Goal: Information Seeking & Learning: Compare options

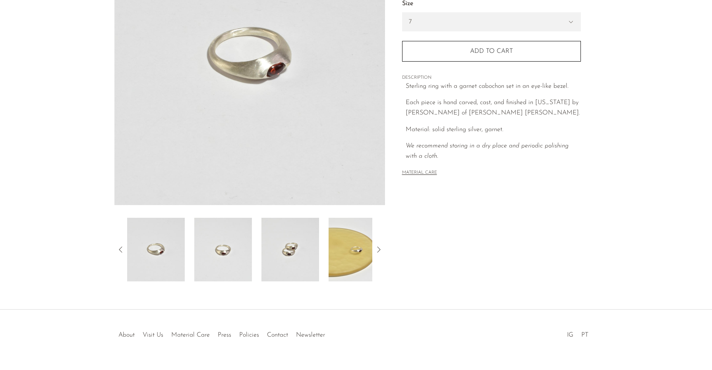
scroll to position [147, 0]
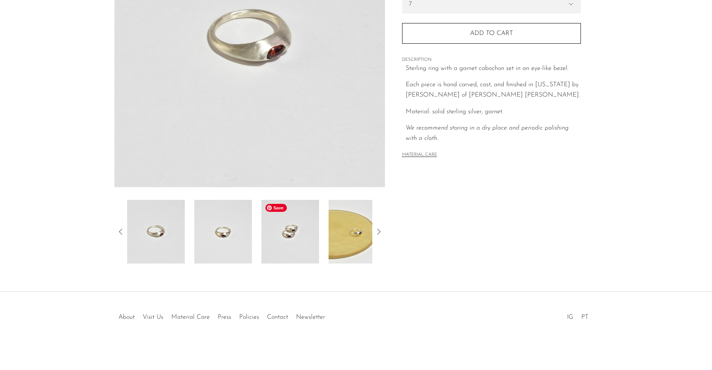
click at [295, 223] on img at bounding box center [291, 232] width 58 height 64
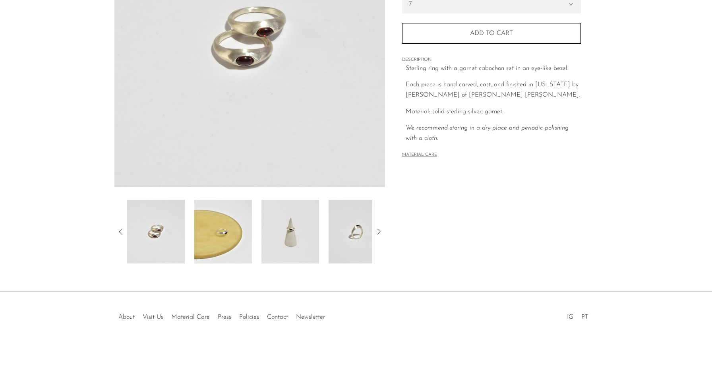
click at [322, 231] on div at bounding box center [249, 232] width 245 height 64
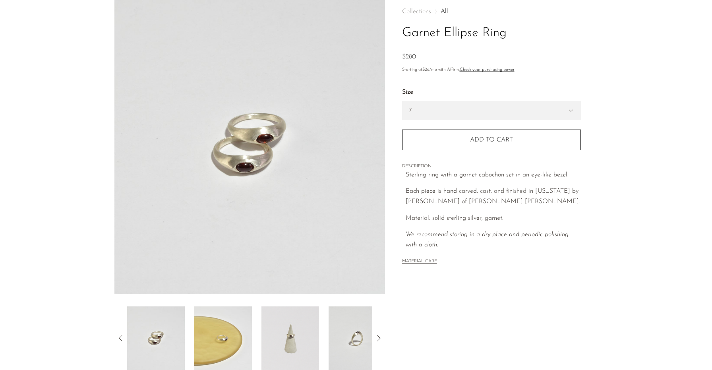
scroll to position [0, 0]
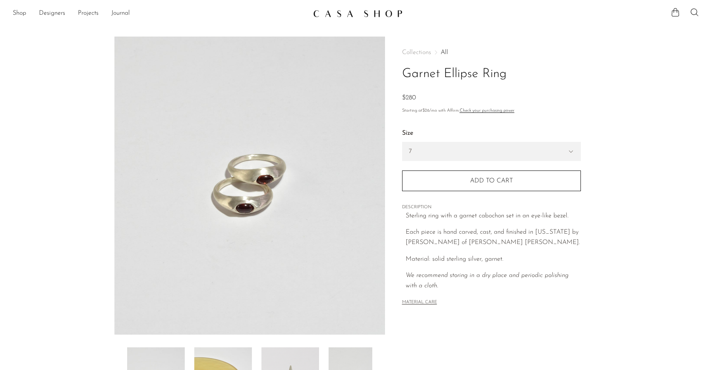
click at [365, 17] on img at bounding box center [357, 14] width 89 height 8
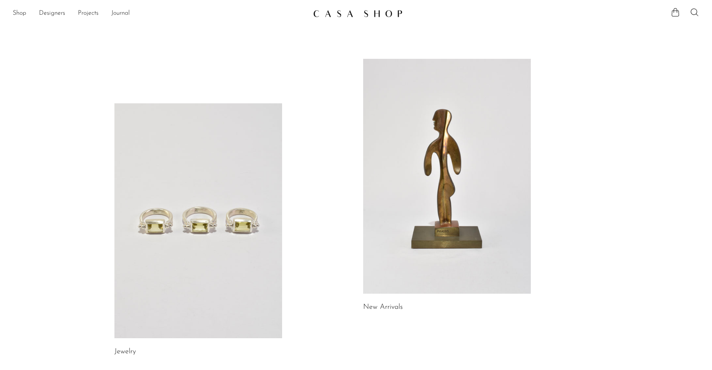
click at [228, 182] on link at bounding box center [198, 220] width 168 height 235
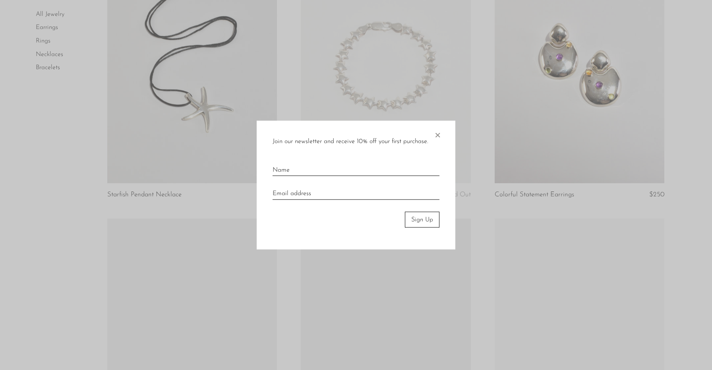
scroll to position [1482, 0]
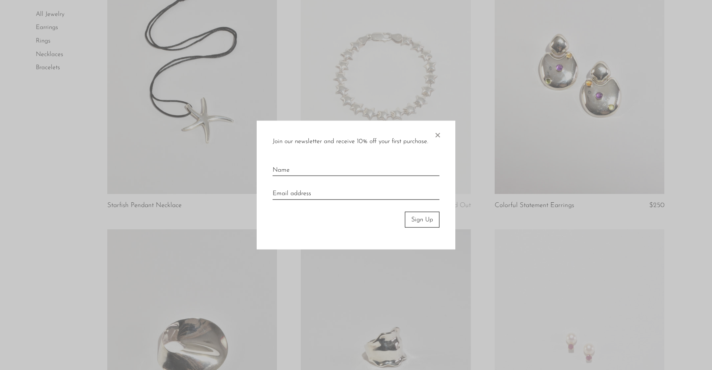
click at [438, 133] on span "×" at bounding box center [438, 132] width 8 height 25
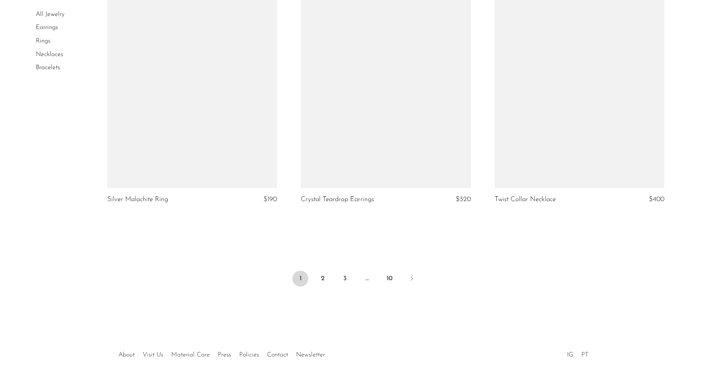
scroll to position [3116, 0]
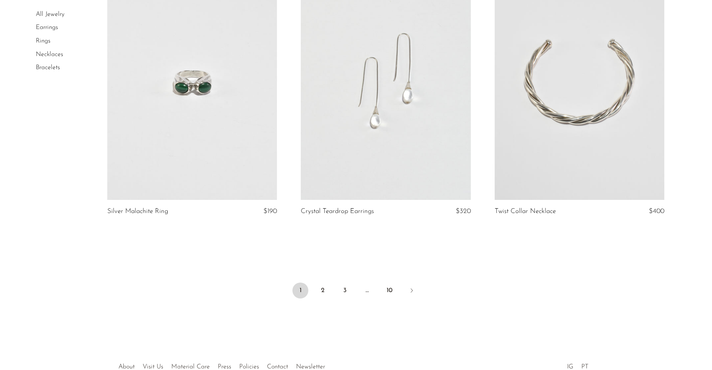
click at [44, 40] on link "Rings" at bounding box center [43, 41] width 15 height 6
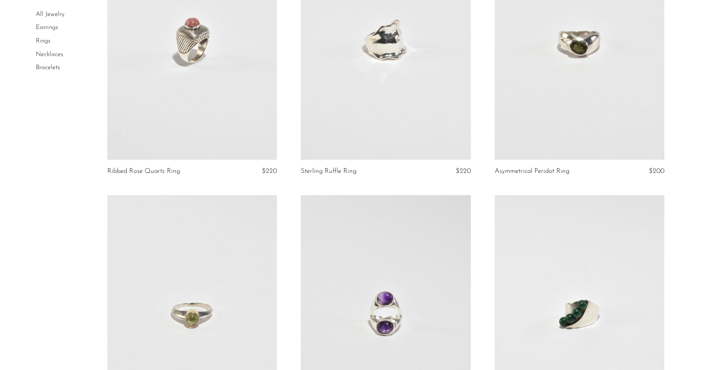
scroll to position [814, 0]
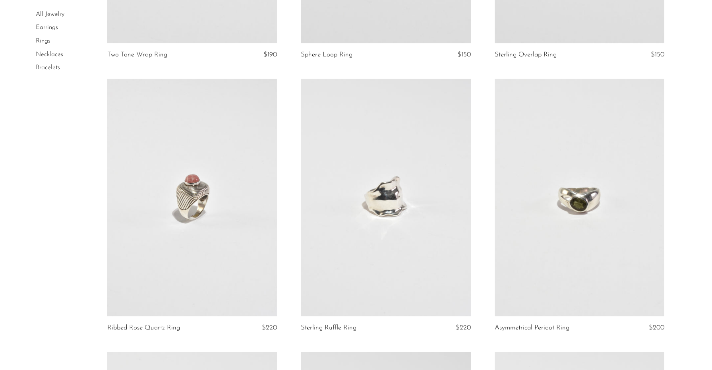
click at [575, 196] on link at bounding box center [580, 198] width 170 height 238
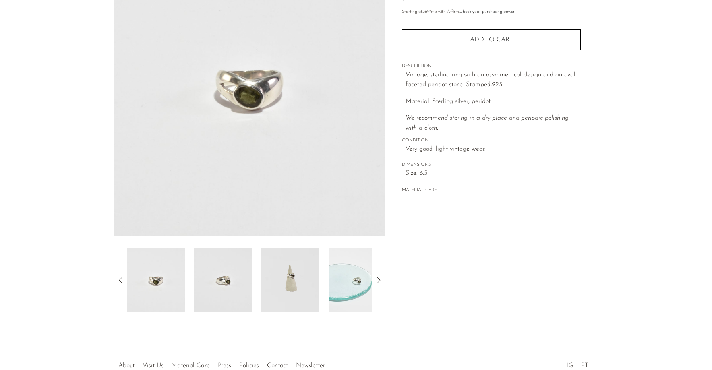
scroll to position [124, 0]
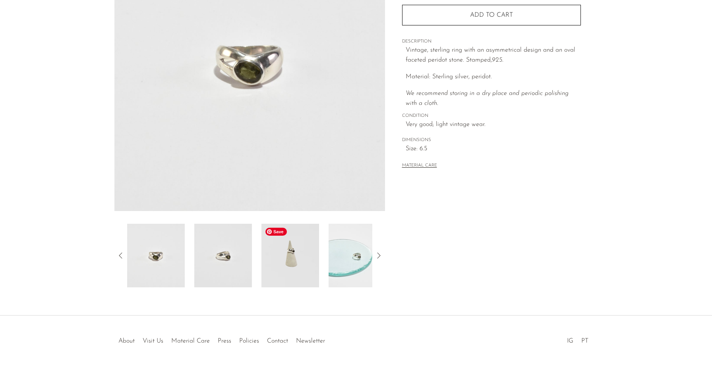
click at [308, 268] on img at bounding box center [291, 256] width 58 height 64
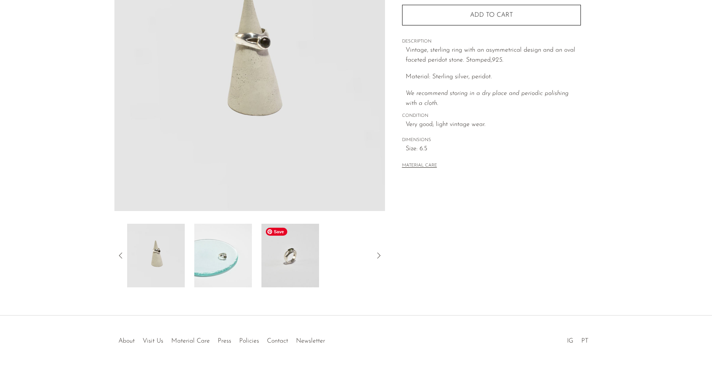
click at [296, 260] on img at bounding box center [291, 256] width 58 height 64
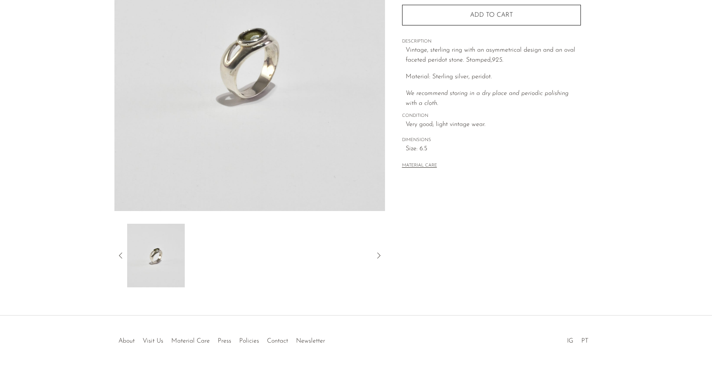
click at [311, 262] on div at bounding box center [249, 256] width 245 height 64
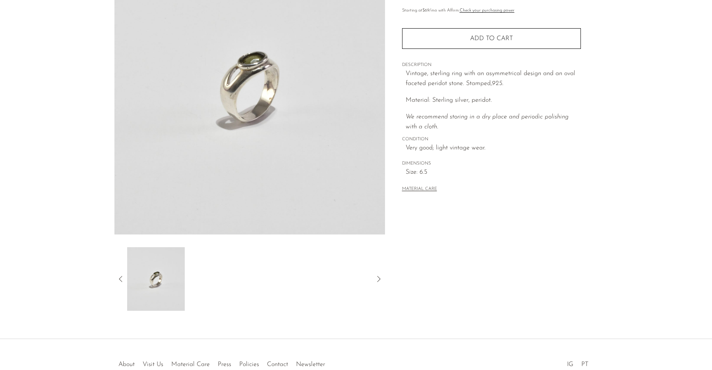
scroll to position [98, 0]
click at [116, 282] on icon at bounding box center [121, 281] width 10 height 10
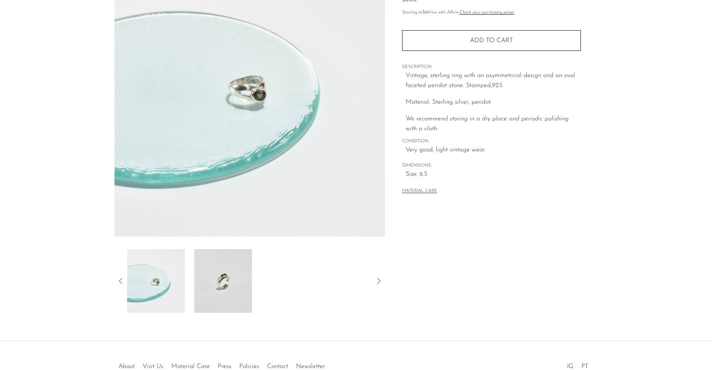
click at [116, 282] on icon at bounding box center [121, 281] width 10 height 10
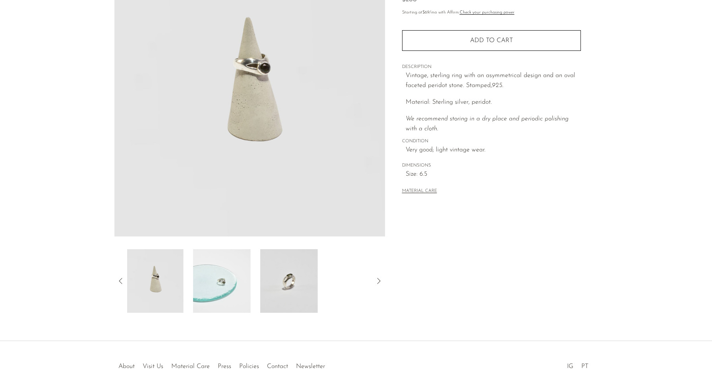
click at [117, 282] on icon at bounding box center [121, 281] width 10 height 10
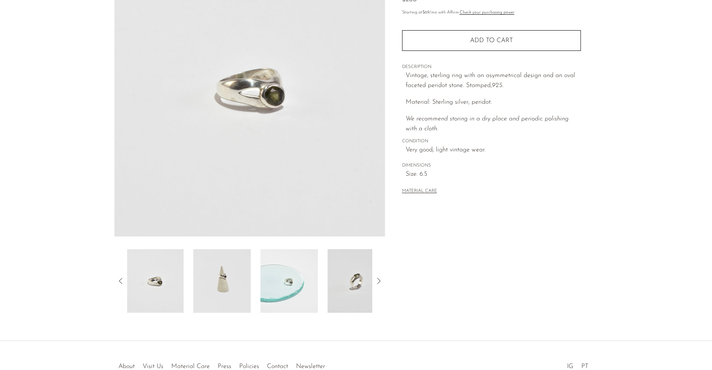
click at [117, 282] on icon at bounding box center [121, 281] width 10 height 10
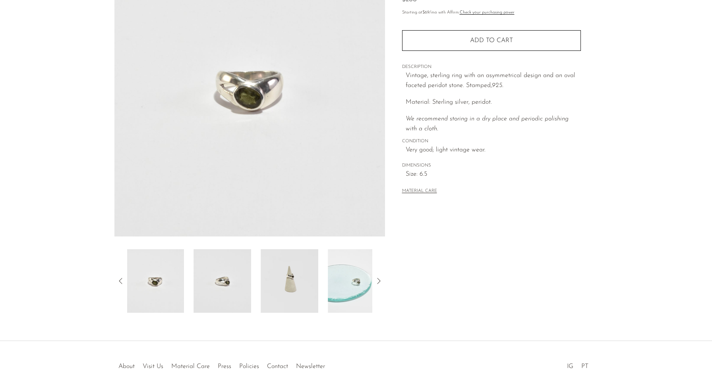
click at [117, 282] on icon at bounding box center [121, 281] width 10 height 10
click at [179, 283] on img at bounding box center [156, 281] width 58 height 64
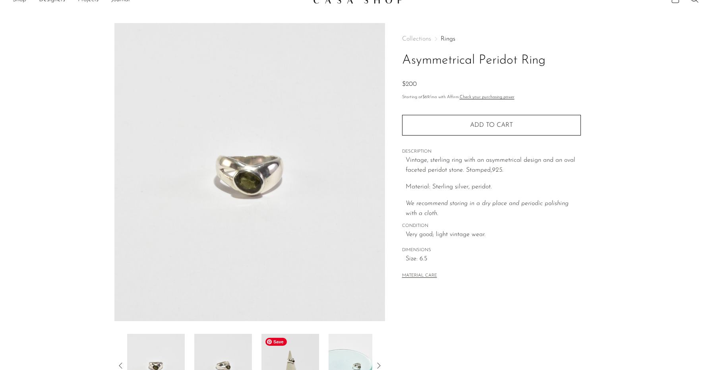
scroll to position [13, 0]
click at [229, 354] on img at bounding box center [223, 366] width 58 height 64
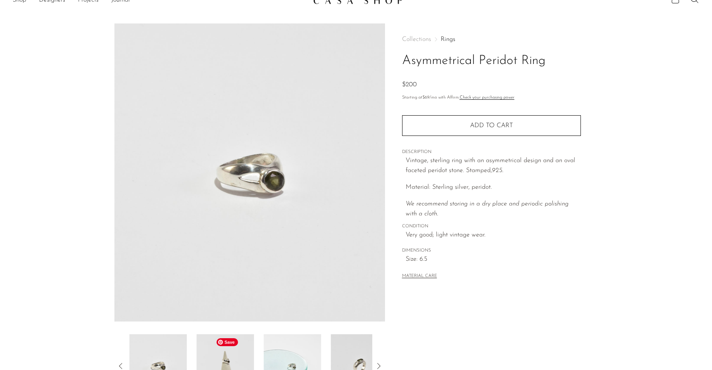
click at [272, 351] on img at bounding box center [293, 366] width 58 height 64
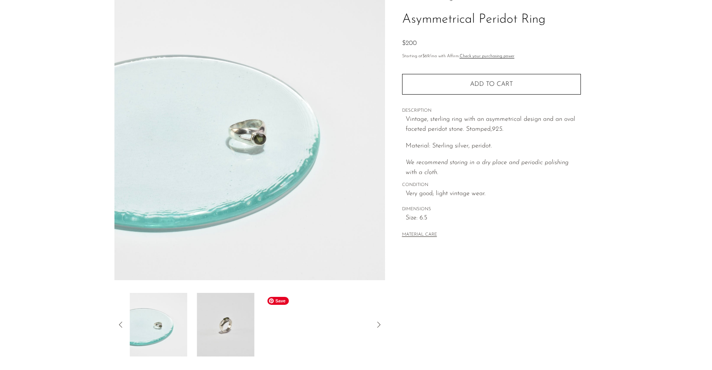
scroll to position [58, 0]
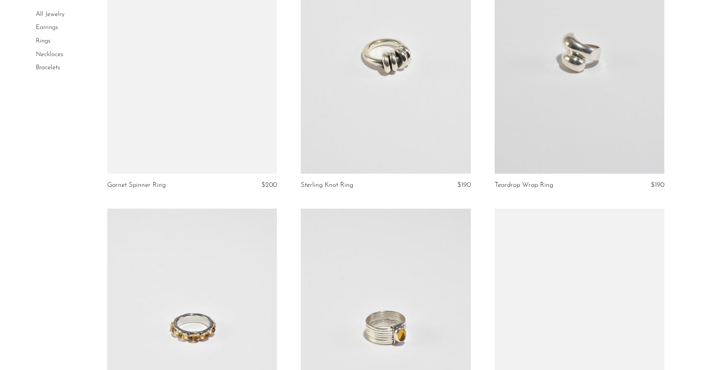
scroll to position [2037, 0]
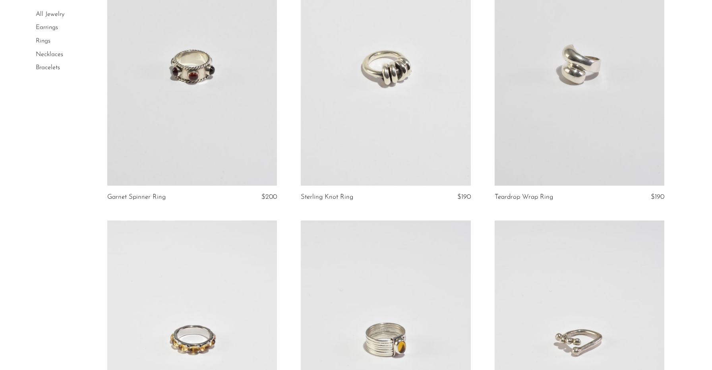
click at [586, 78] on link at bounding box center [580, 67] width 170 height 238
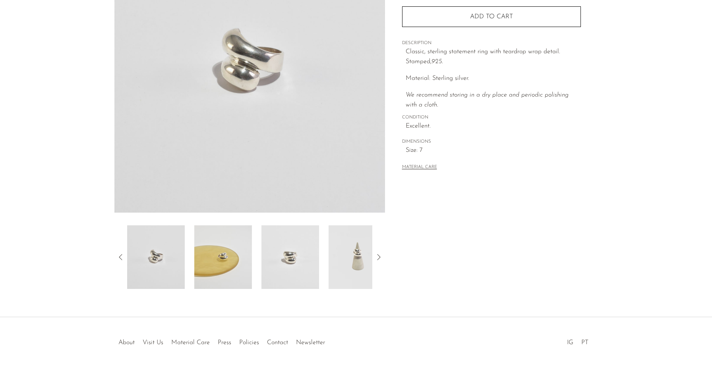
scroll to position [123, 0]
click at [239, 254] on img at bounding box center [223, 257] width 58 height 64
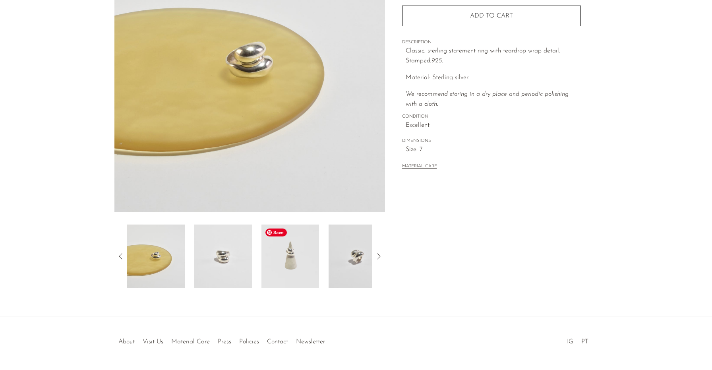
click at [255, 256] on div at bounding box center [249, 257] width 245 height 64
click at [281, 257] on img at bounding box center [291, 257] width 58 height 64
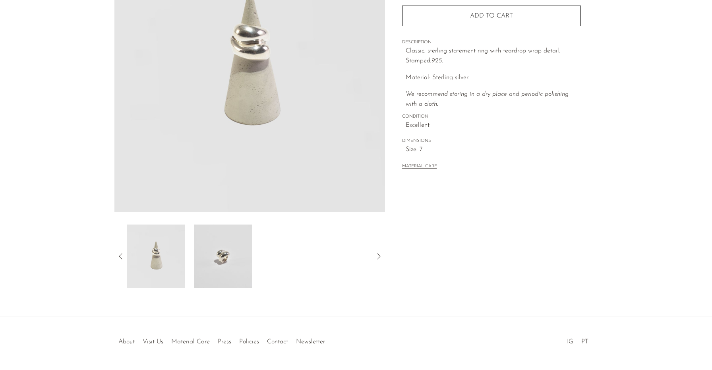
click at [247, 257] on img at bounding box center [223, 257] width 58 height 64
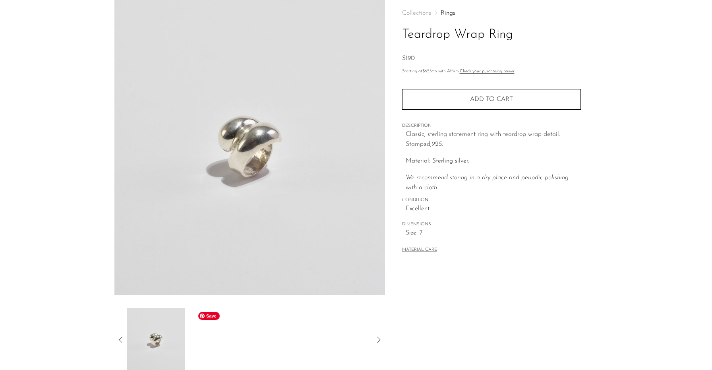
scroll to position [33, 0]
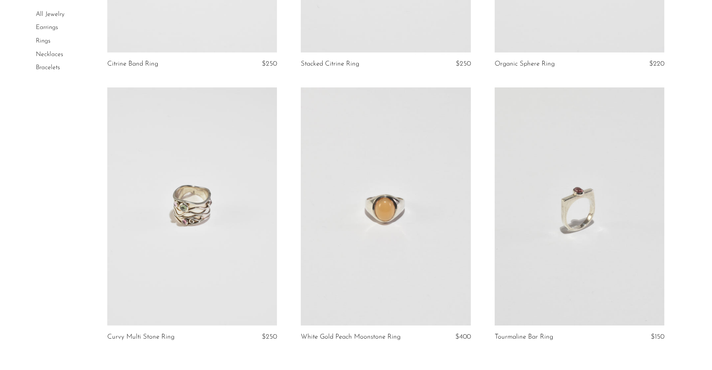
scroll to position [2619, 0]
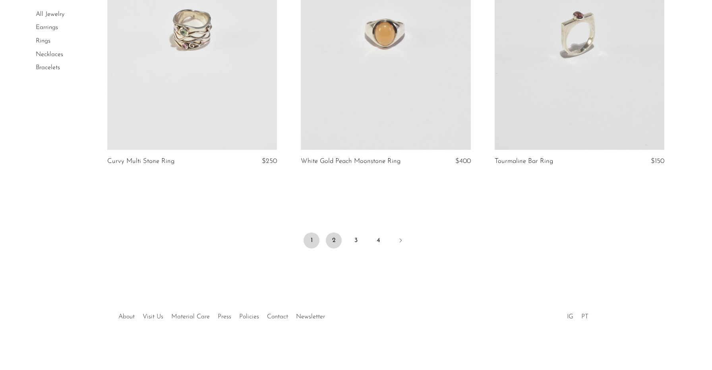
click at [330, 236] on link "2" at bounding box center [334, 241] width 16 height 16
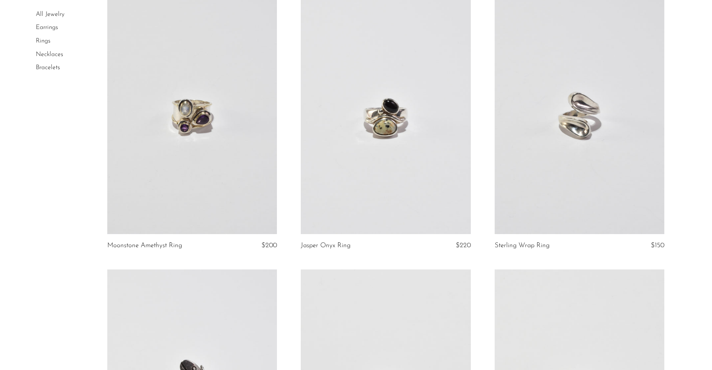
scroll to position [890, 0]
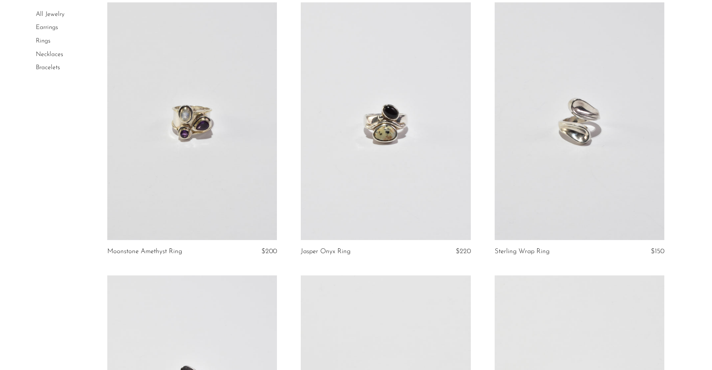
click at [603, 137] on link at bounding box center [580, 121] width 170 height 238
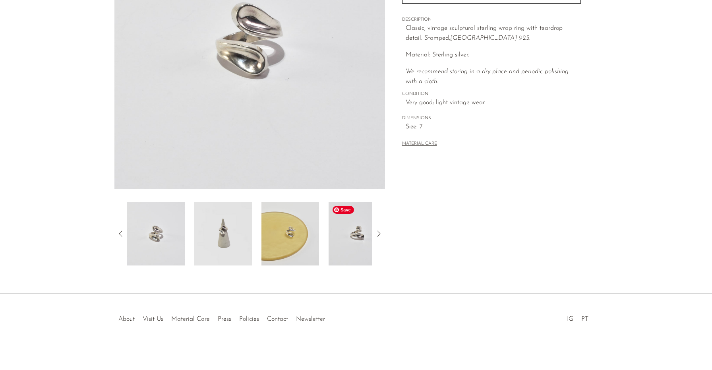
scroll to position [147, 0]
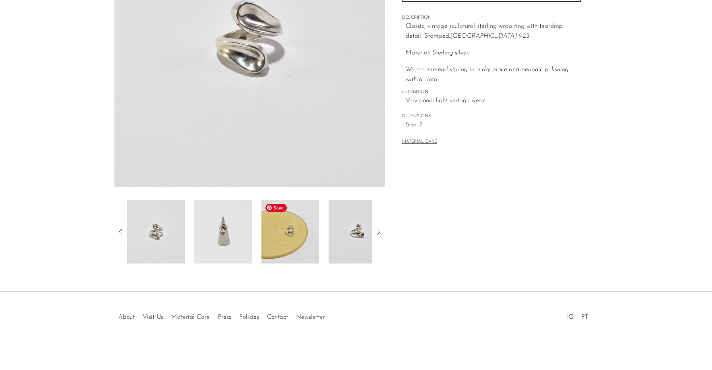
click at [279, 235] on img at bounding box center [291, 232] width 58 height 64
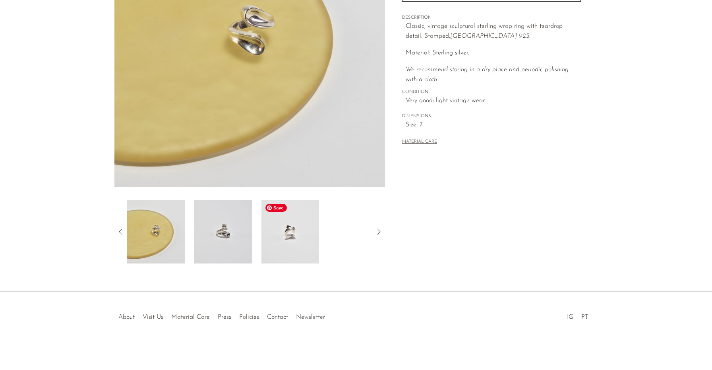
click at [301, 235] on img at bounding box center [291, 232] width 58 height 64
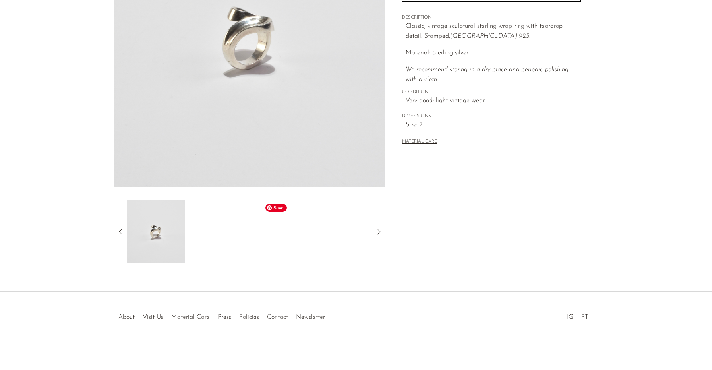
click at [304, 237] on div at bounding box center [249, 232] width 245 height 64
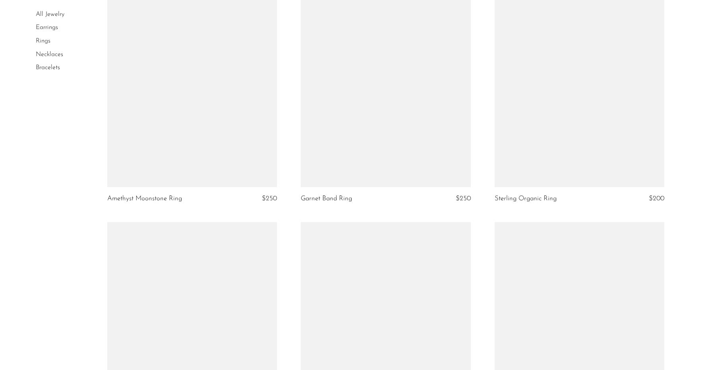
scroll to position [1764, 0]
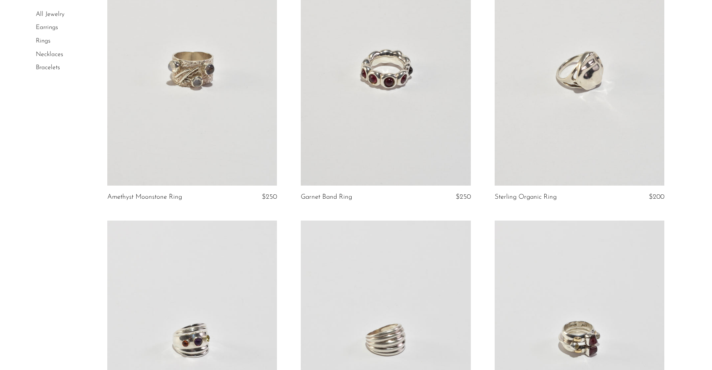
click at [613, 101] on link at bounding box center [580, 67] width 170 height 238
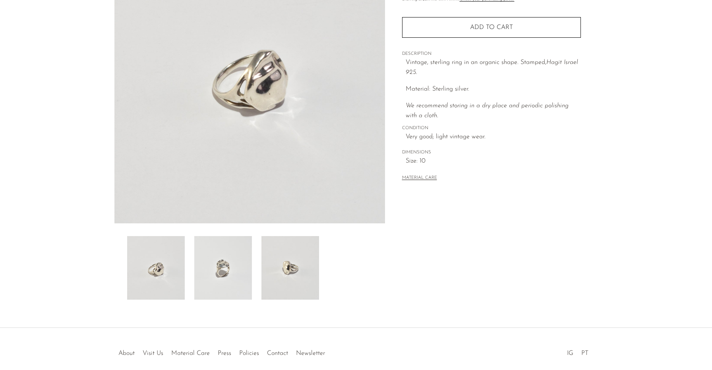
scroll to position [120, 0]
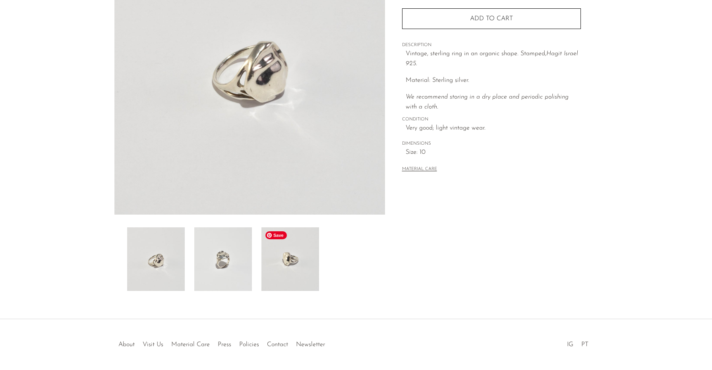
click at [279, 269] on img at bounding box center [291, 259] width 58 height 64
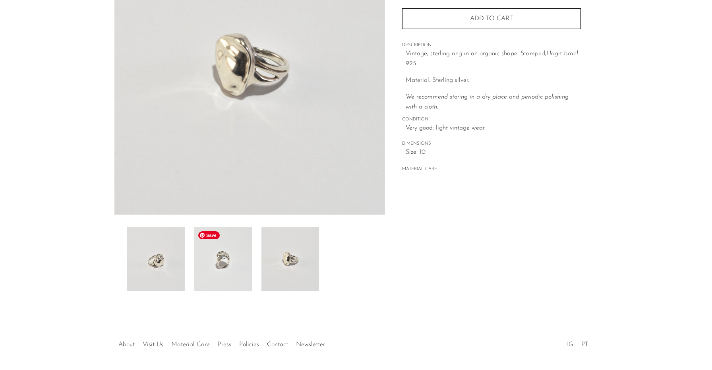
click at [213, 252] on img at bounding box center [223, 259] width 58 height 64
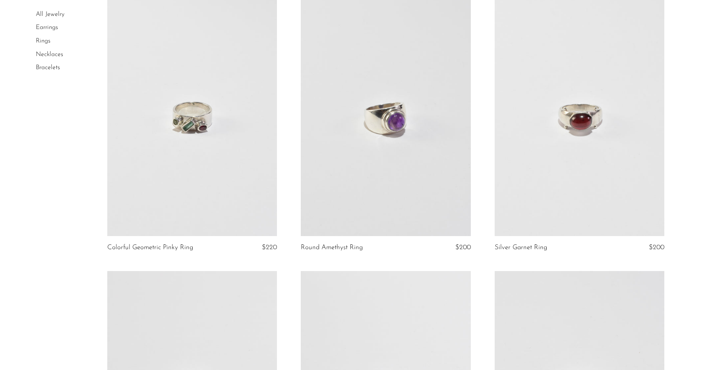
scroll to position [2540, 0]
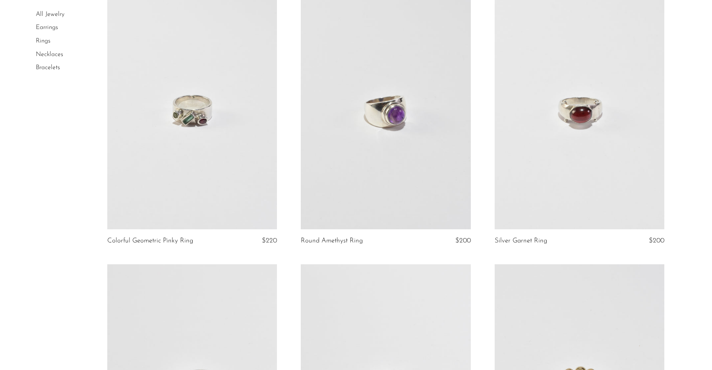
click at [617, 122] on link at bounding box center [580, 110] width 170 height 238
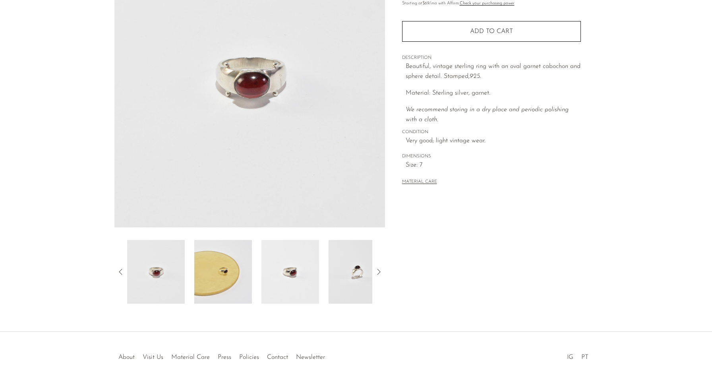
scroll to position [106, 0]
click at [317, 281] on img at bounding box center [291, 274] width 58 height 64
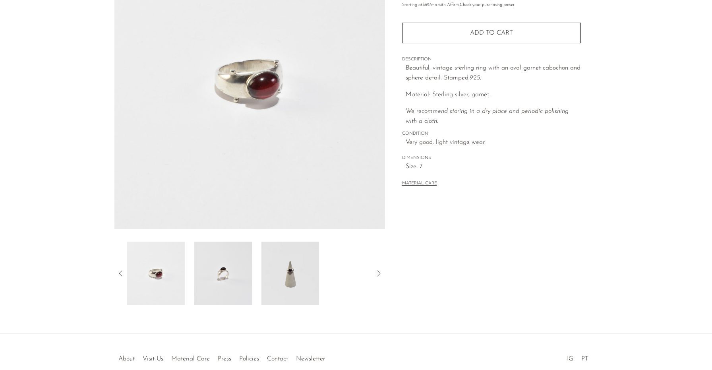
click at [332, 280] on div at bounding box center [249, 274] width 245 height 64
click at [296, 272] on img at bounding box center [291, 274] width 58 height 64
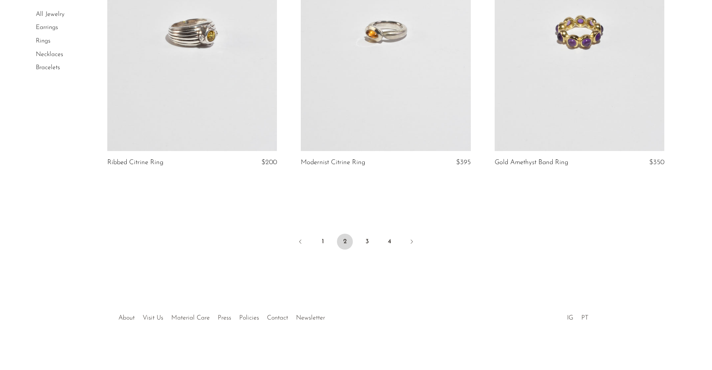
scroll to position [2893, 0]
click at [371, 239] on link "3" at bounding box center [367, 241] width 16 height 16
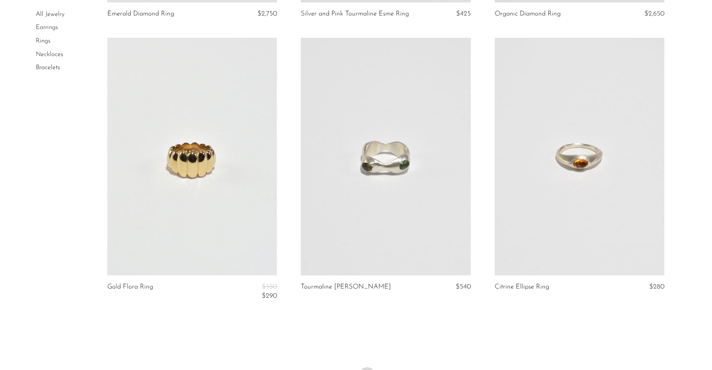
scroll to position [1007, 0]
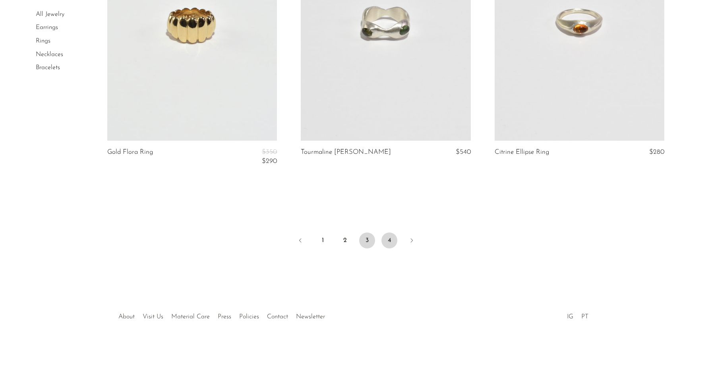
click at [384, 238] on link "4" at bounding box center [390, 241] width 16 height 16
